Goal: Task Accomplishment & Management: Manage account settings

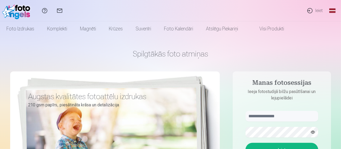
click at [321, 9] on link "Ieiet" at bounding box center [314, 10] width 25 height 21
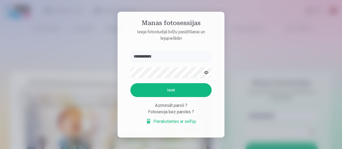
type input "**********"
click at [172, 92] on button "Ieiet" at bounding box center [170, 90] width 81 height 14
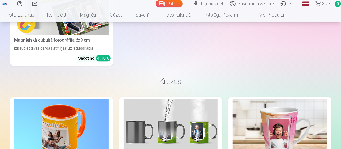
scroll to position [2656, 0]
